Goal: Navigation & Orientation: Find specific page/section

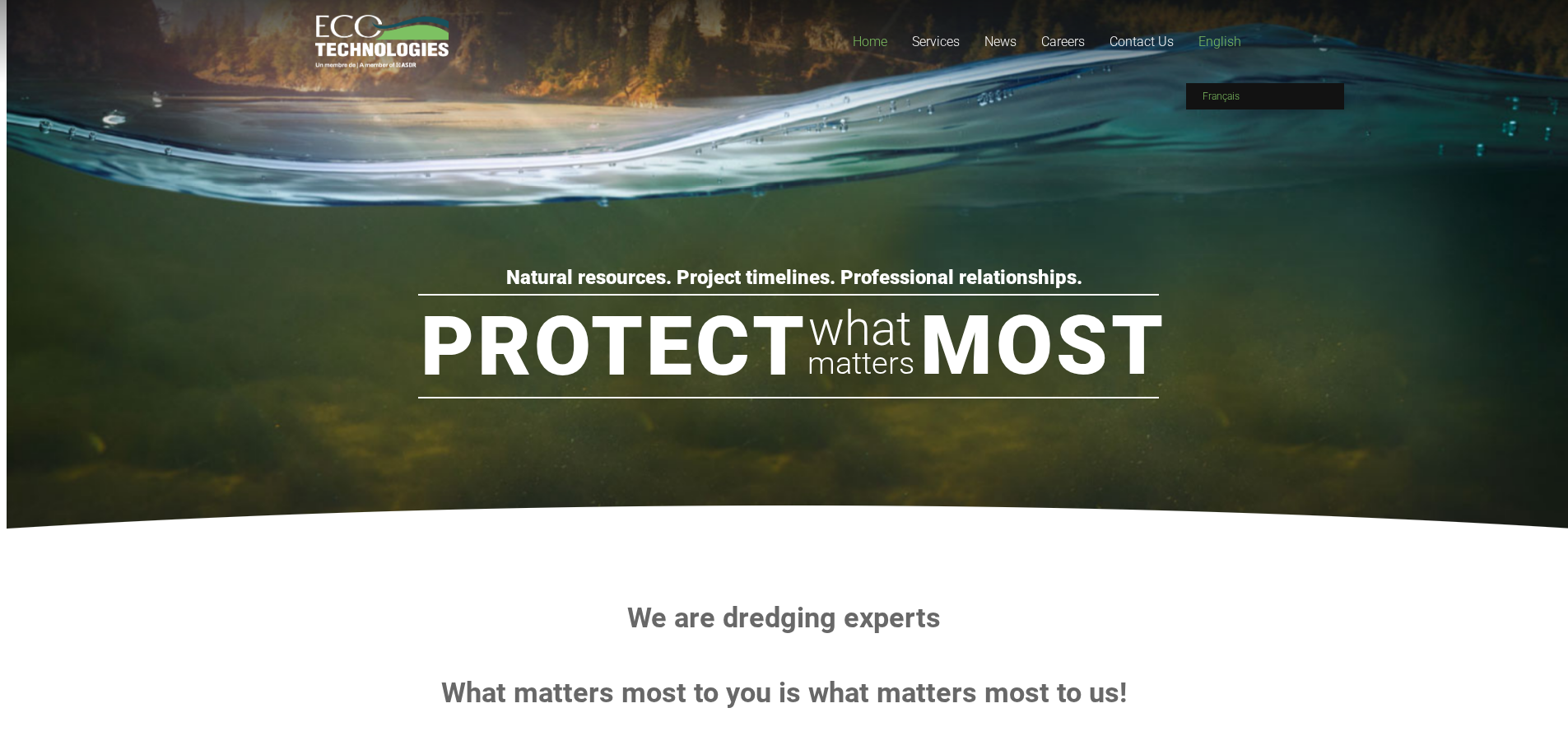
click at [1226, 86] on link "Français" at bounding box center [1265, 96] width 158 height 27
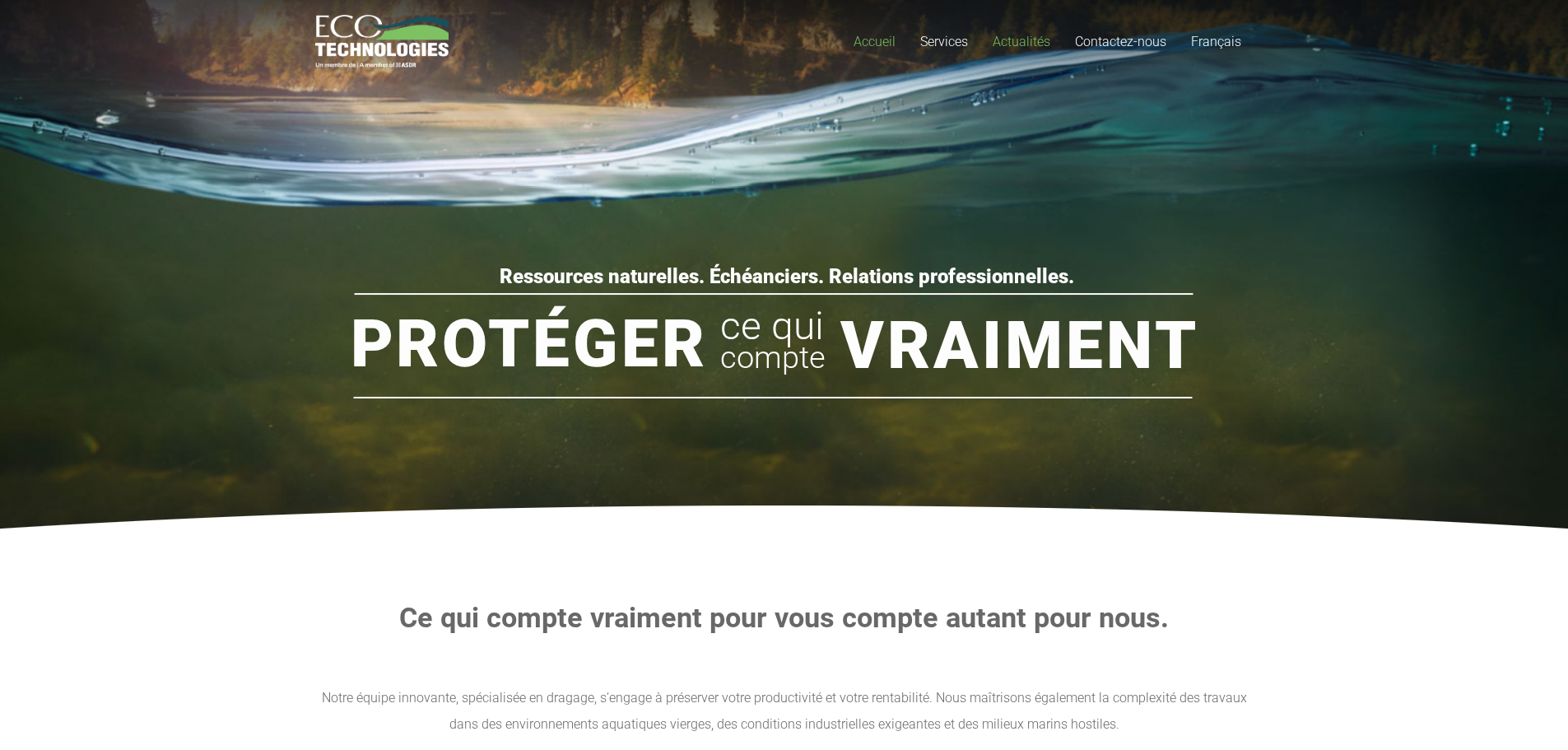
click at [1039, 42] on span "Actualités" at bounding box center [1021, 41] width 58 height 15
